Goal: Task Accomplishment & Management: Use online tool/utility

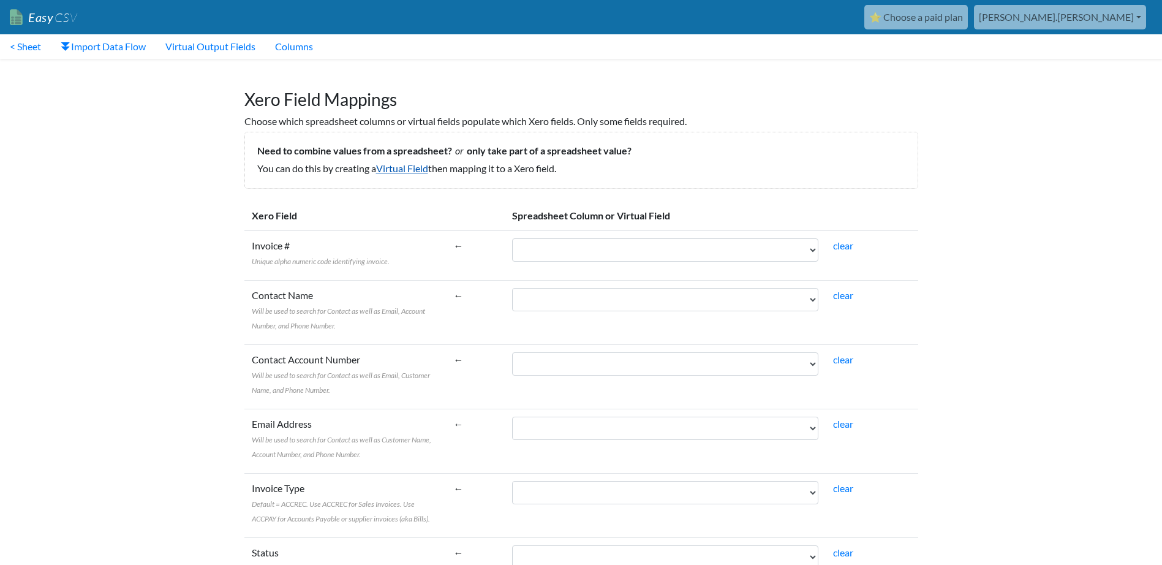
click at [409, 173] on link "Virtual Field" at bounding box center [402, 168] width 52 height 12
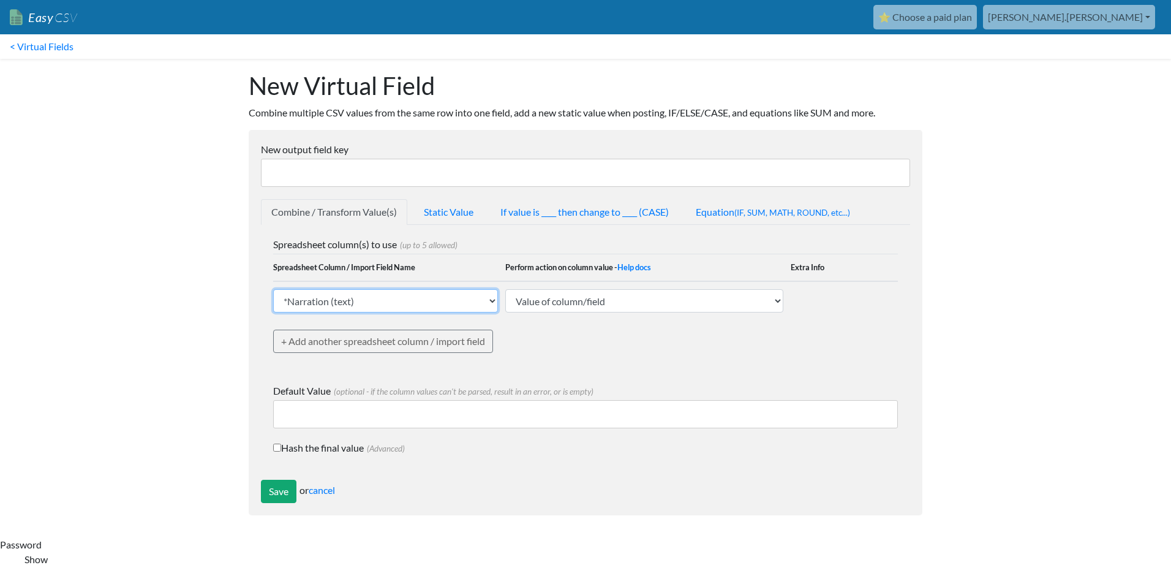
click at [482, 302] on select "*Narration (text) *Date (text) Description (text) *AccountCode (text) *TaxRate …" at bounding box center [385, 300] width 225 height 23
click at [931, 130] on div "New Virtual Field Combine multiple CSV values from the same row into one field,…" at bounding box center [585, 293] width 698 height 469
click at [50, 40] on link "< Virtual Fields" at bounding box center [41, 46] width 83 height 25
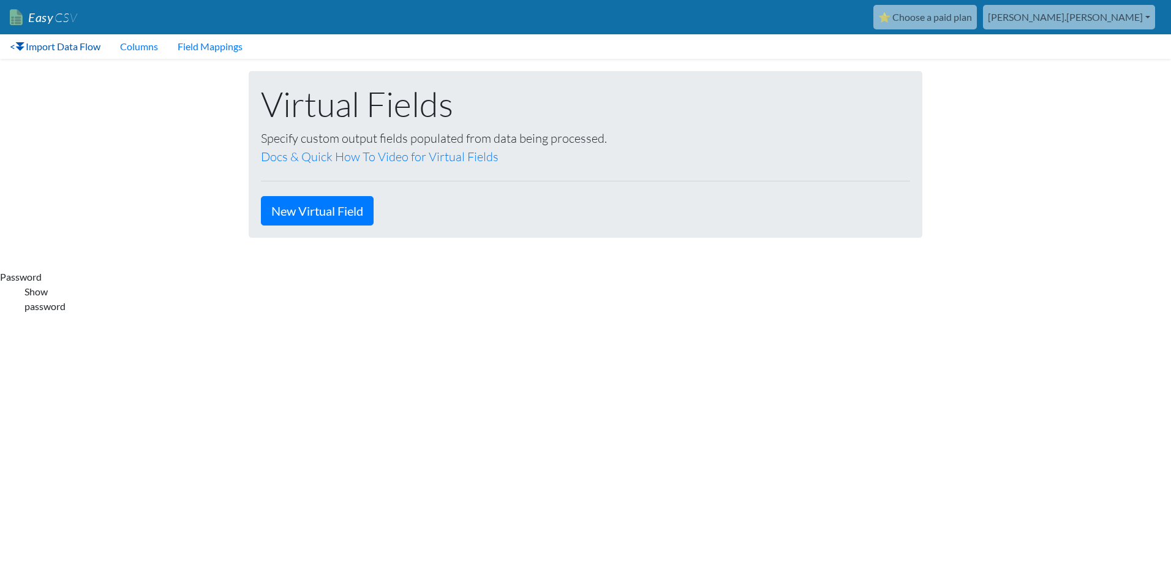
click at [49, 49] on link "< Import Data Flow" at bounding box center [55, 46] width 110 height 25
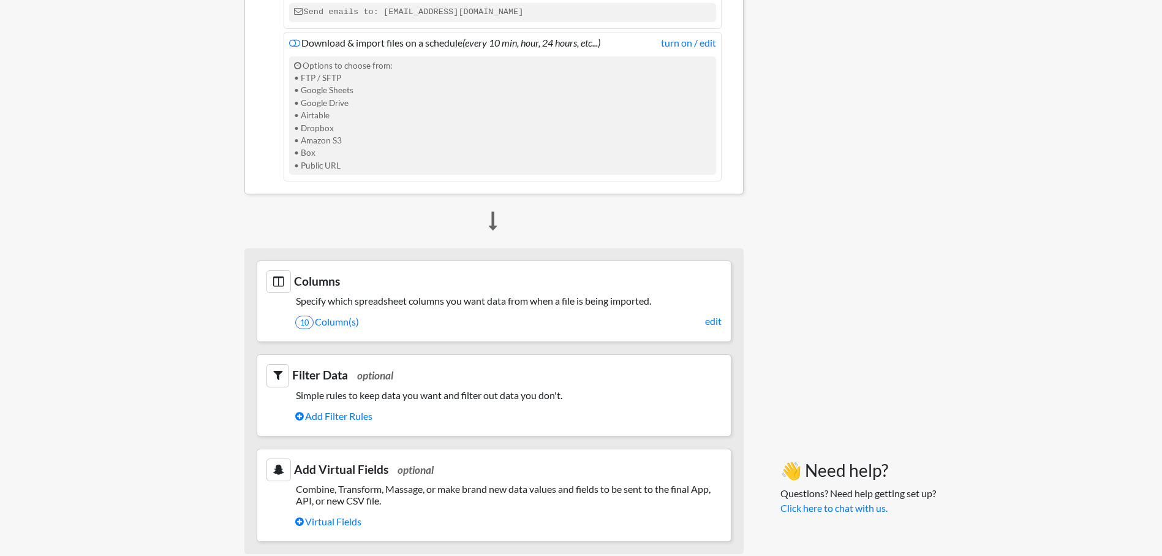
scroll to position [445, 0]
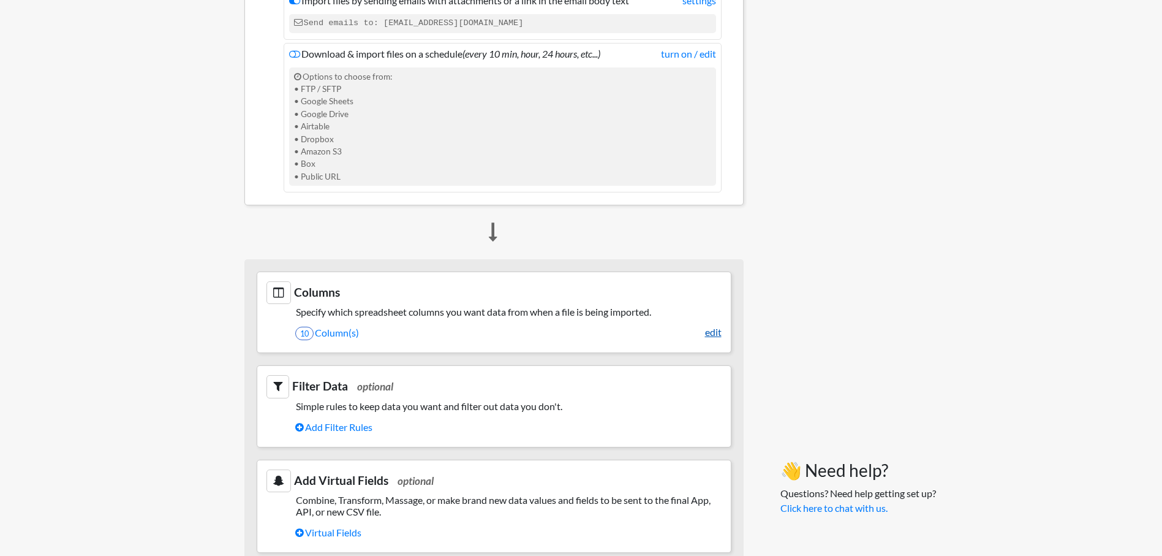
click at [709, 333] on link "edit" at bounding box center [713, 332] width 17 height 15
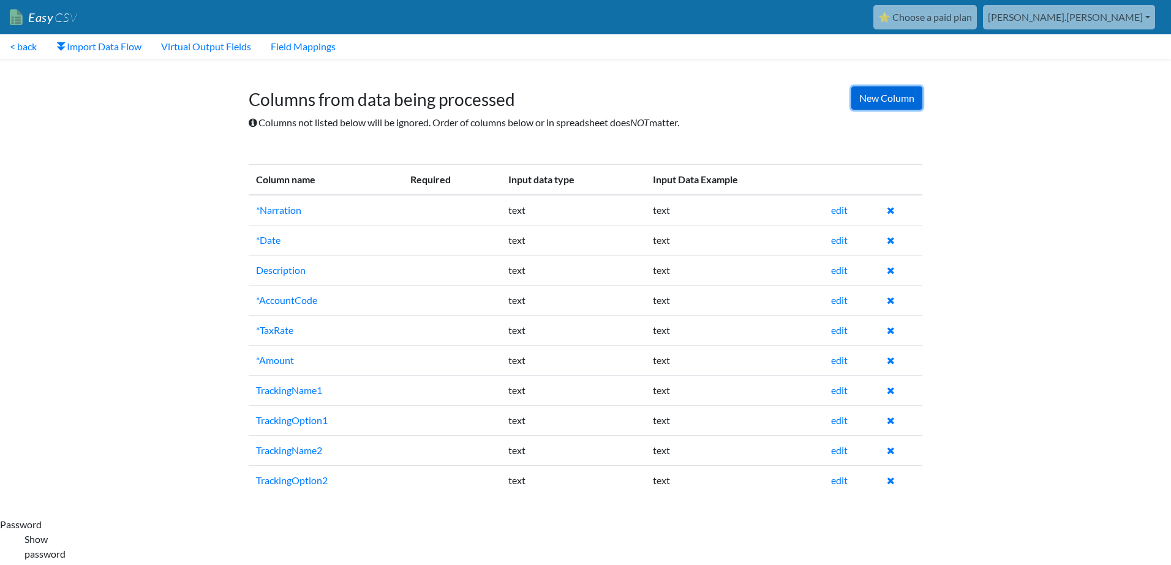
click at [872, 104] on link "New Column" at bounding box center [887, 97] width 71 height 23
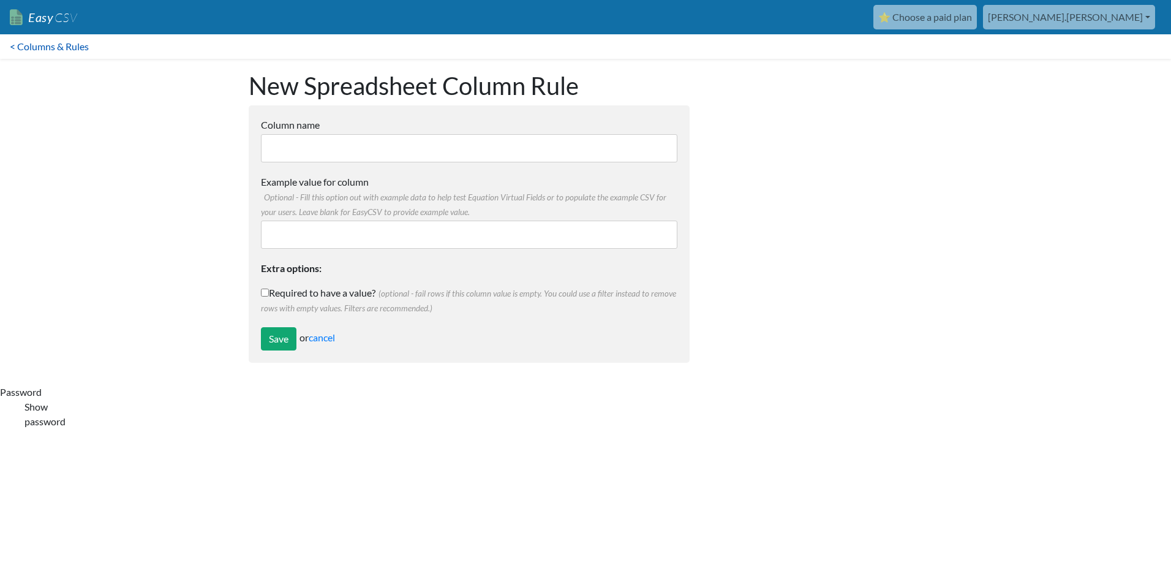
click at [81, 48] on link "< Columns & Rules" at bounding box center [49, 46] width 99 height 25
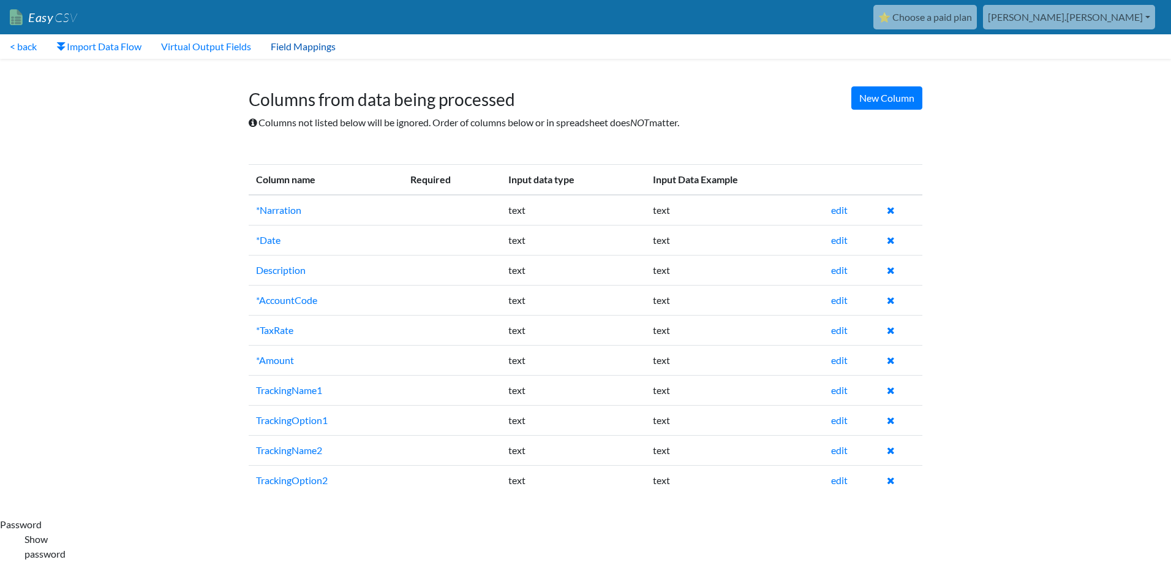
click at [322, 53] on link "Field Mappings" at bounding box center [303, 46] width 85 height 25
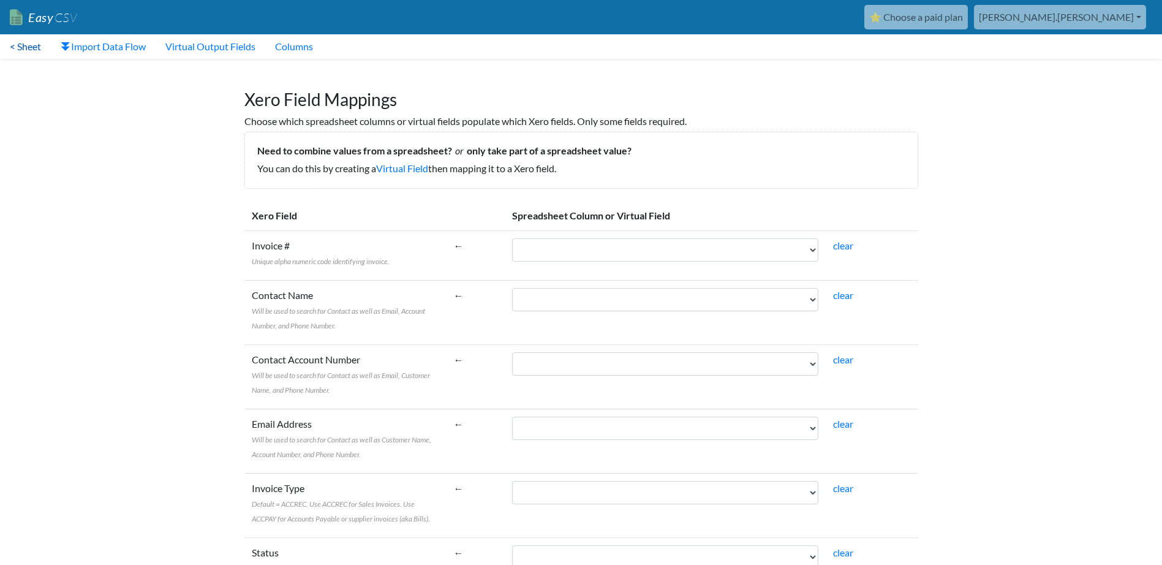
click at [19, 49] on link "< Sheet" at bounding box center [25, 46] width 51 height 25
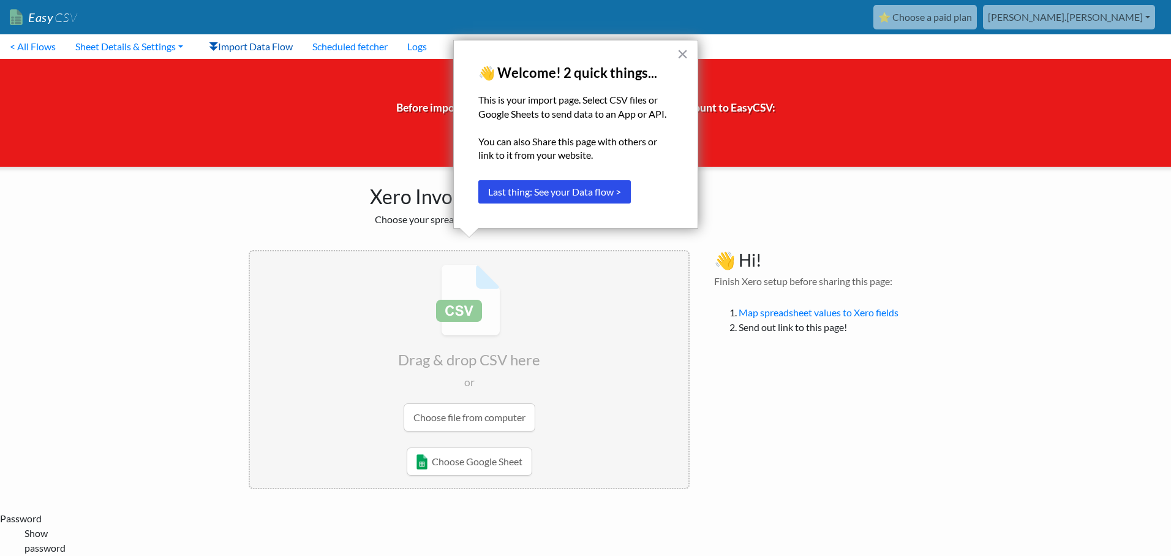
click at [272, 43] on link "Import Data Flow" at bounding box center [251, 46] width 104 height 25
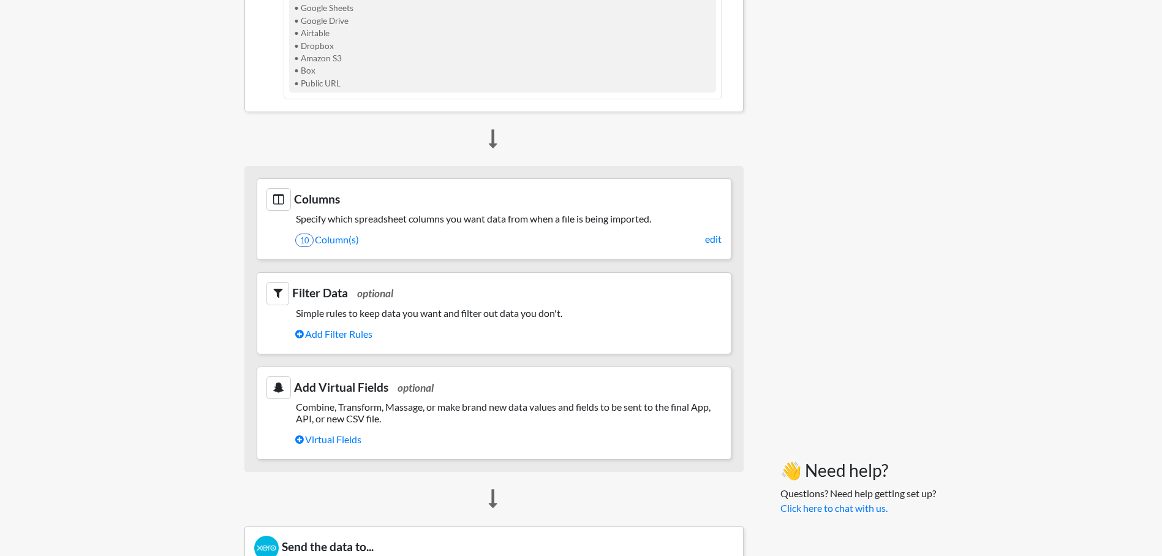
scroll to position [551, 0]
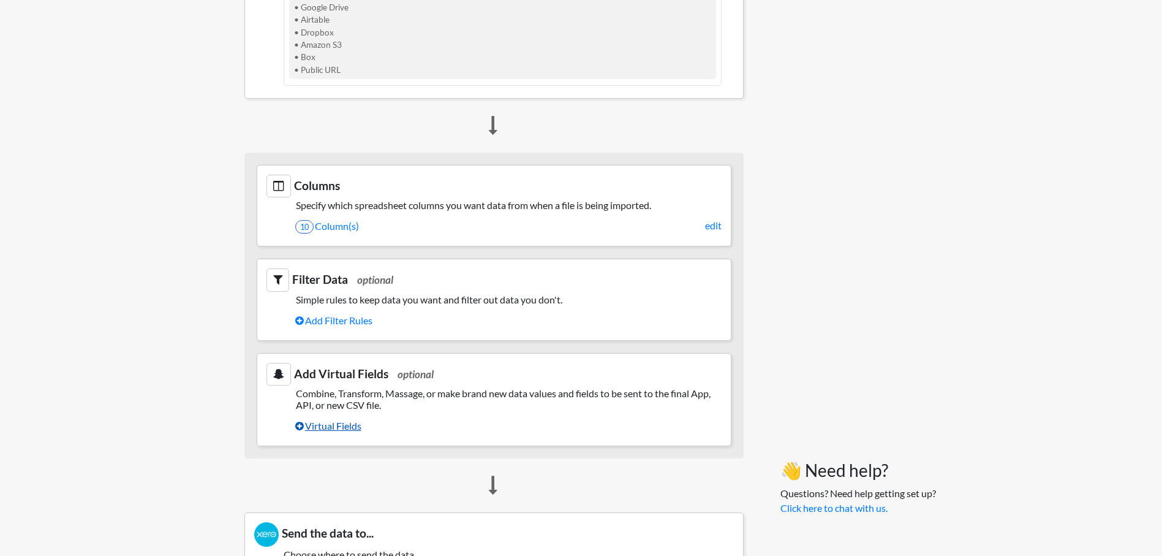
click at [332, 425] on link "Virtual Fields" at bounding box center [508, 425] width 426 height 21
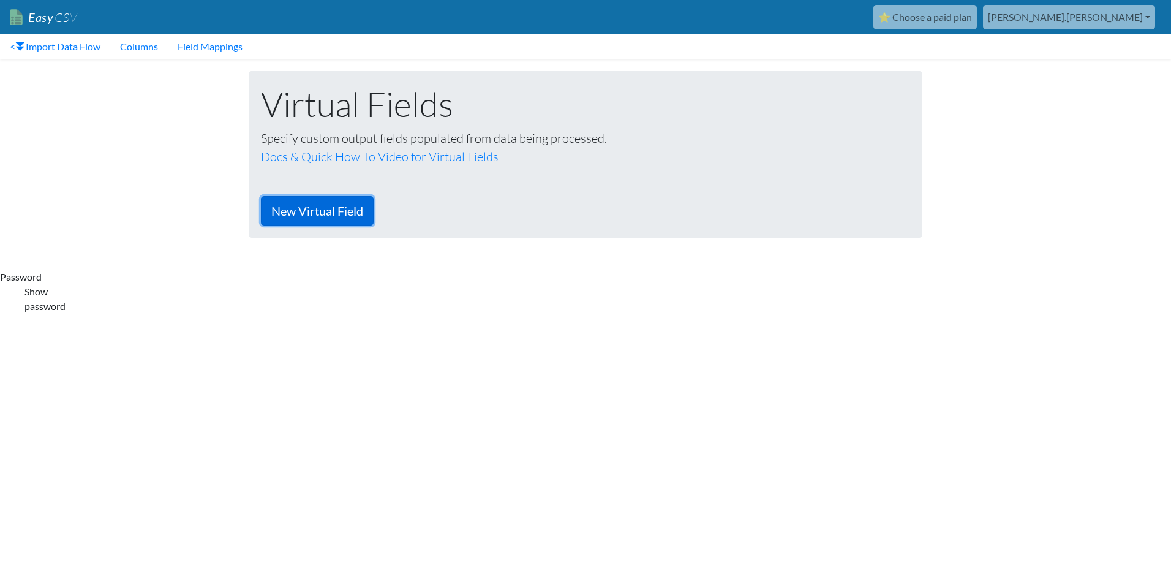
click at [329, 214] on link "New Virtual Field" at bounding box center [317, 210] width 113 height 29
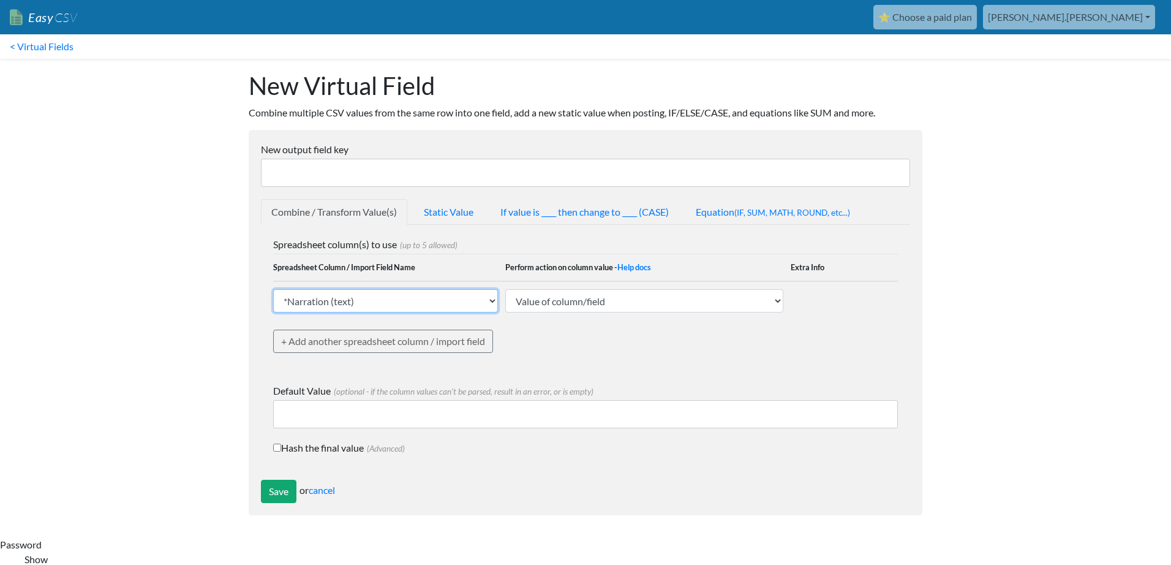
click at [445, 309] on select "*Narration (text) *Date (text) Description (text) *AccountCode (text) *TaxRate …" at bounding box center [385, 300] width 225 height 23
click at [806, 323] on div "Spreadsheet column(s) to use (up to 5 allowed) Spreadsheet Column / Import Fiel…" at bounding box center [585, 304] width 625 height 134
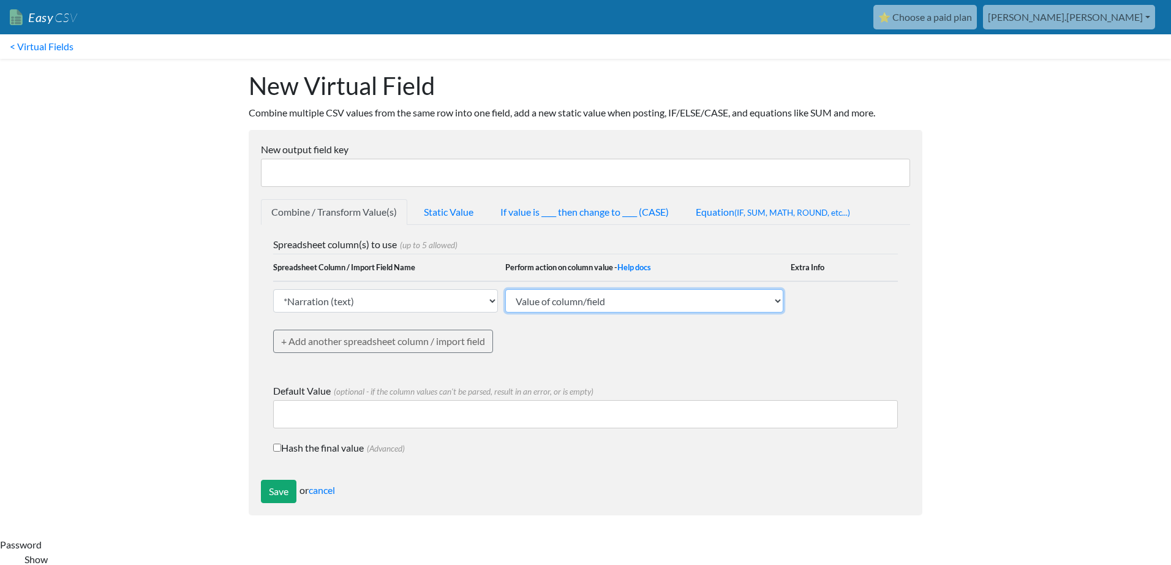
click at [736, 299] on select "Value of column/field Upcase Downcase Sentence case (first letter is capitalize…" at bounding box center [644, 300] width 278 height 23
click at [629, 388] on label "Default Value (optional - if the column values can't be parsed, result in an er…" at bounding box center [585, 391] width 625 height 15
click at [629, 400] on input "Default Value (optional - if the column values can't be parsed, result in an er…" at bounding box center [585, 414] width 625 height 28
click at [460, 216] on link "Static Value" at bounding box center [449, 212] width 70 height 26
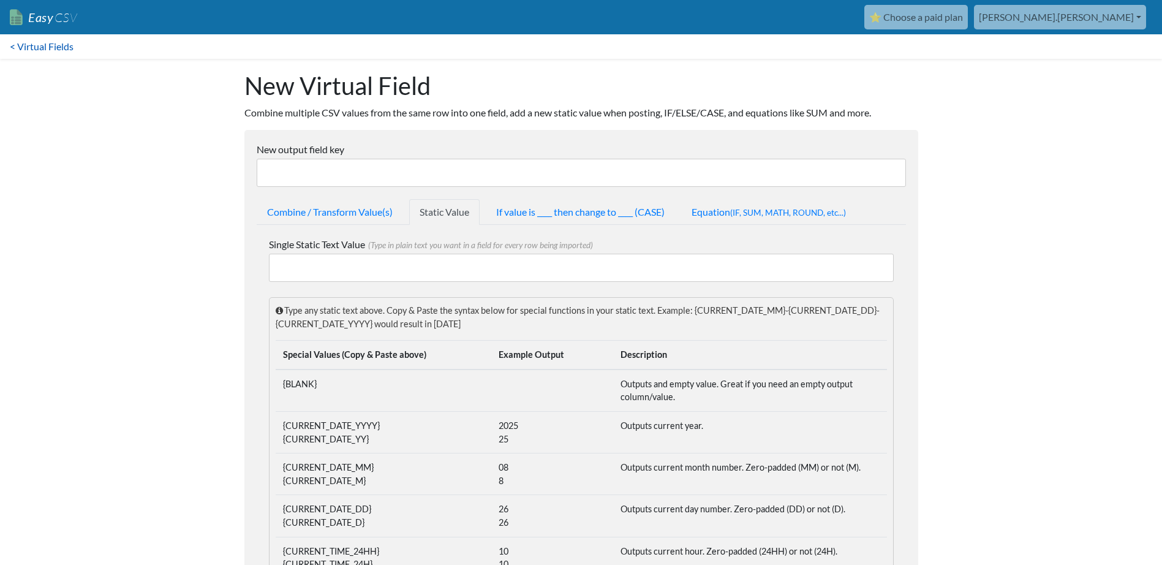
click at [53, 53] on link "< Virtual Fields" at bounding box center [41, 46] width 83 height 25
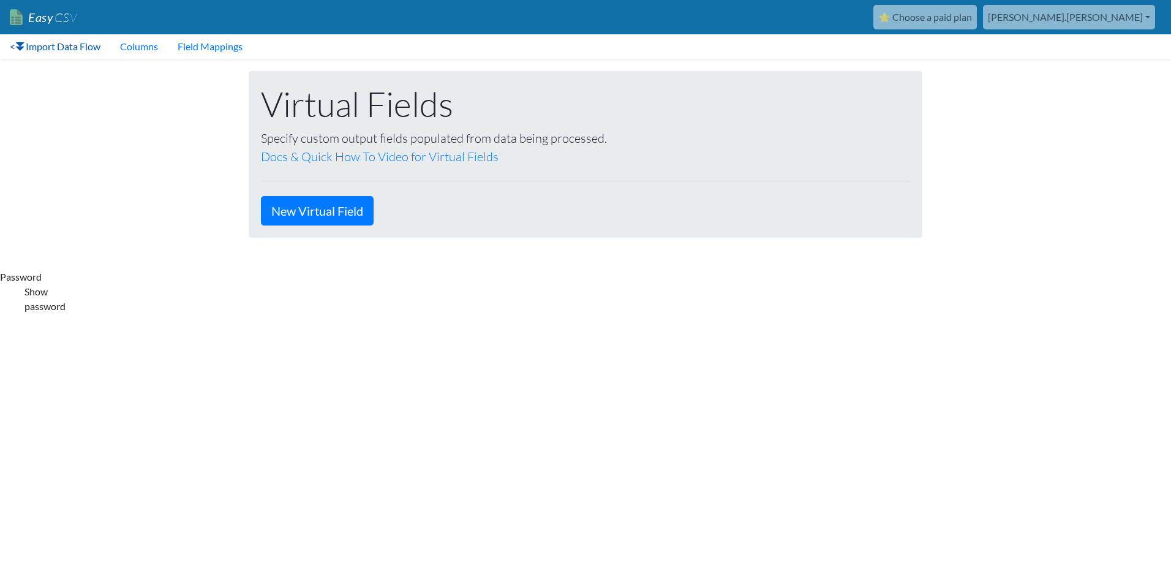
click at [18, 43] on icon at bounding box center [20, 46] width 10 height 9
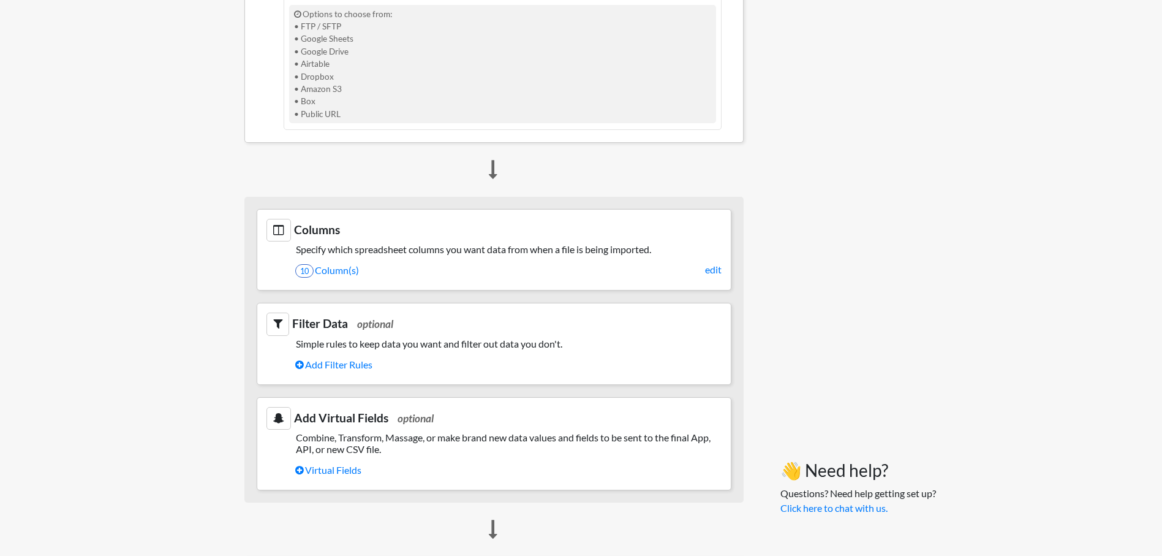
scroll to position [506, 0]
click at [355, 272] on link "10 Column(s)" at bounding box center [508, 271] width 426 height 21
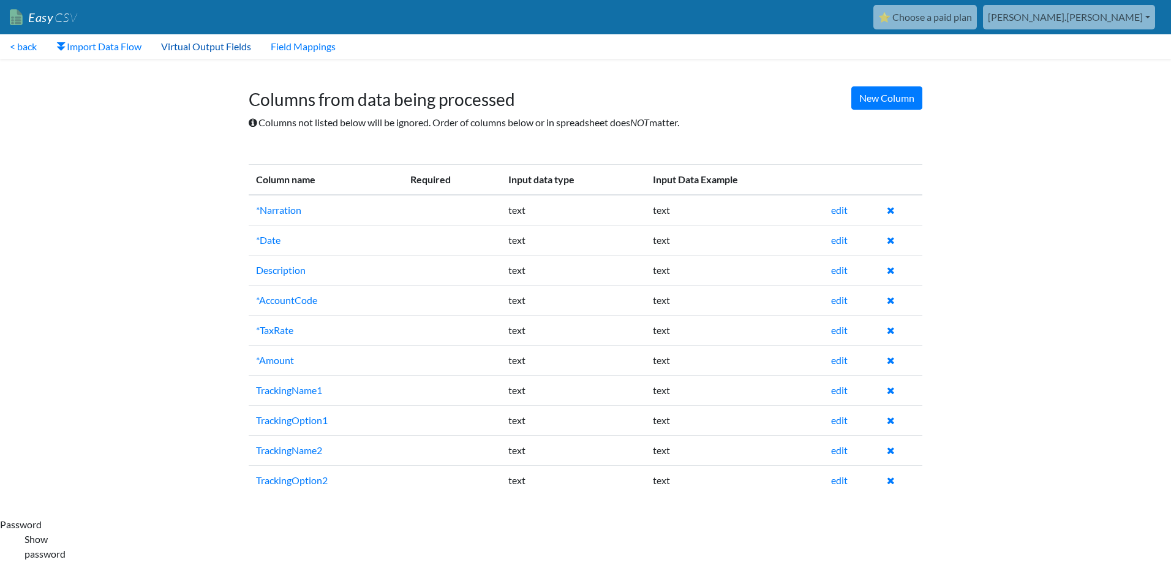
click at [230, 50] on link "Virtual Output Fields" at bounding box center [206, 46] width 110 height 25
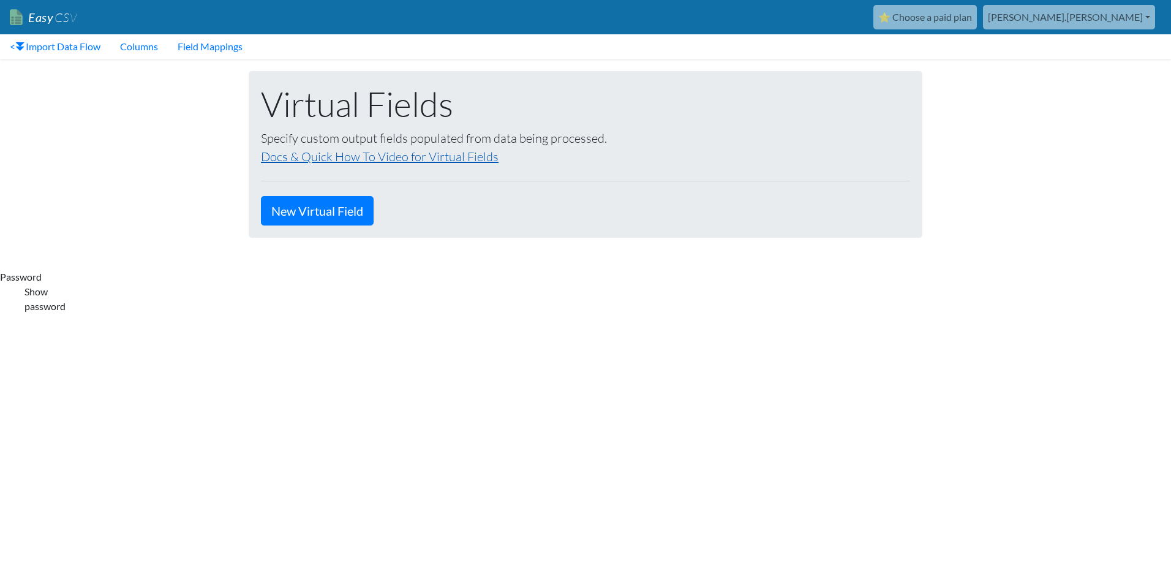
click at [335, 158] on link "Docs & Quick How To Video for Virtual Fields" at bounding box center [380, 156] width 238 height 15
click at [349, 206] on link "New Virtual Field" at bounding box center [317, 210] width 113 height 29
